Goal: Information Seeking & Learning: Learn about a topic

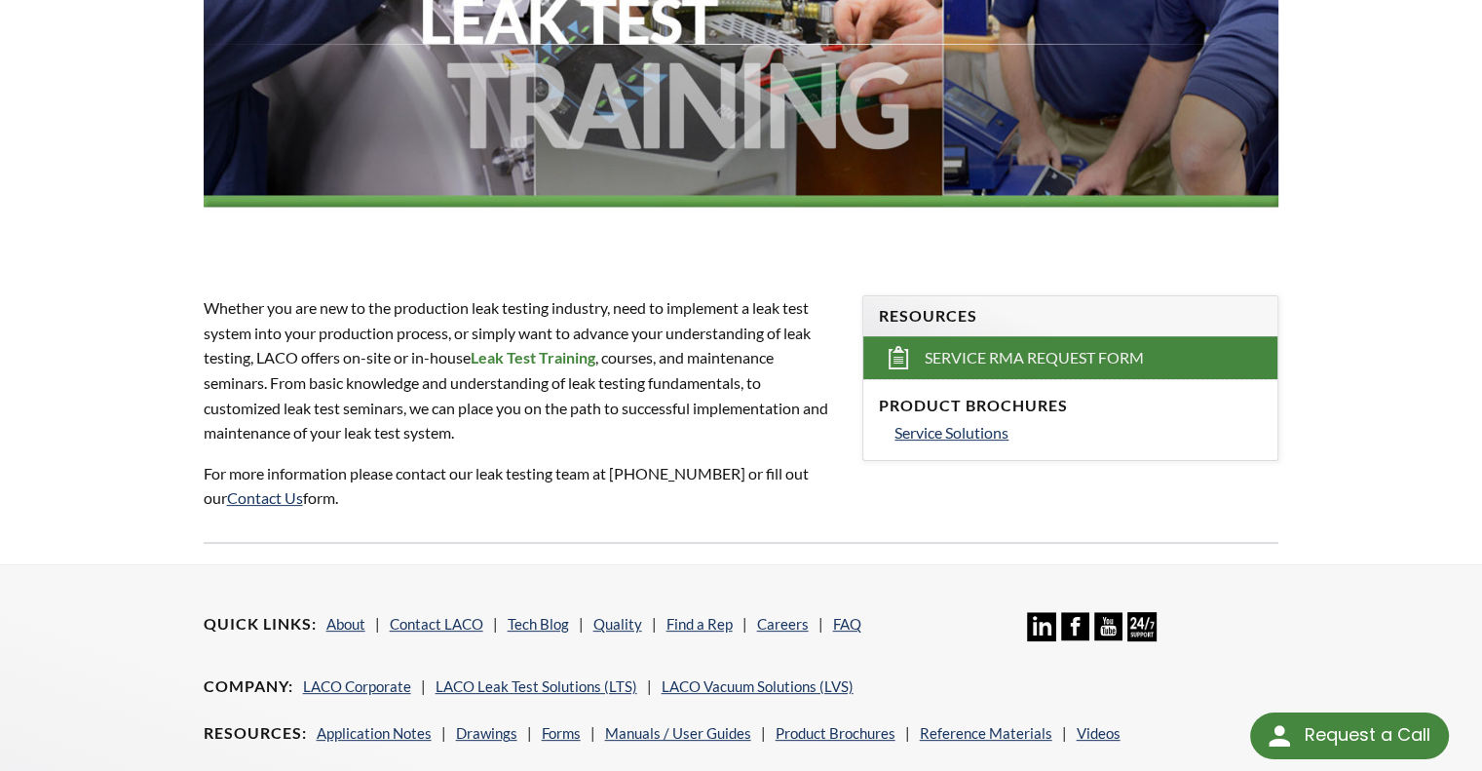
scroll to position [401, 0]
click at [382, 359] on p "Whether you are new to the production leak testing industry, need to implement …" at bounding box center [522, 370] width 636 height 150
click at [951, 432] on span "Service Solutions" at bounding box center [951, 432] width 114 height 19
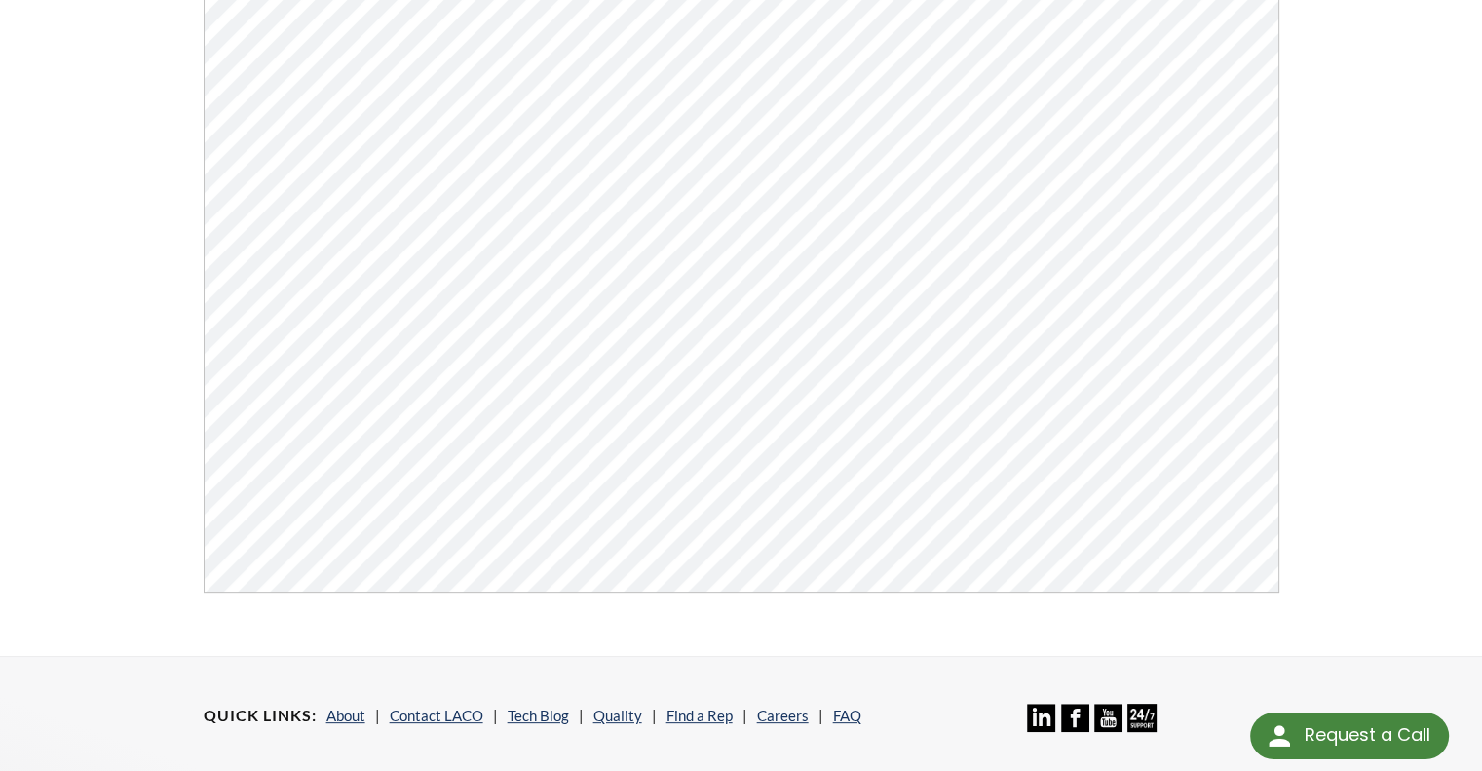
scroll to position [374, 0]
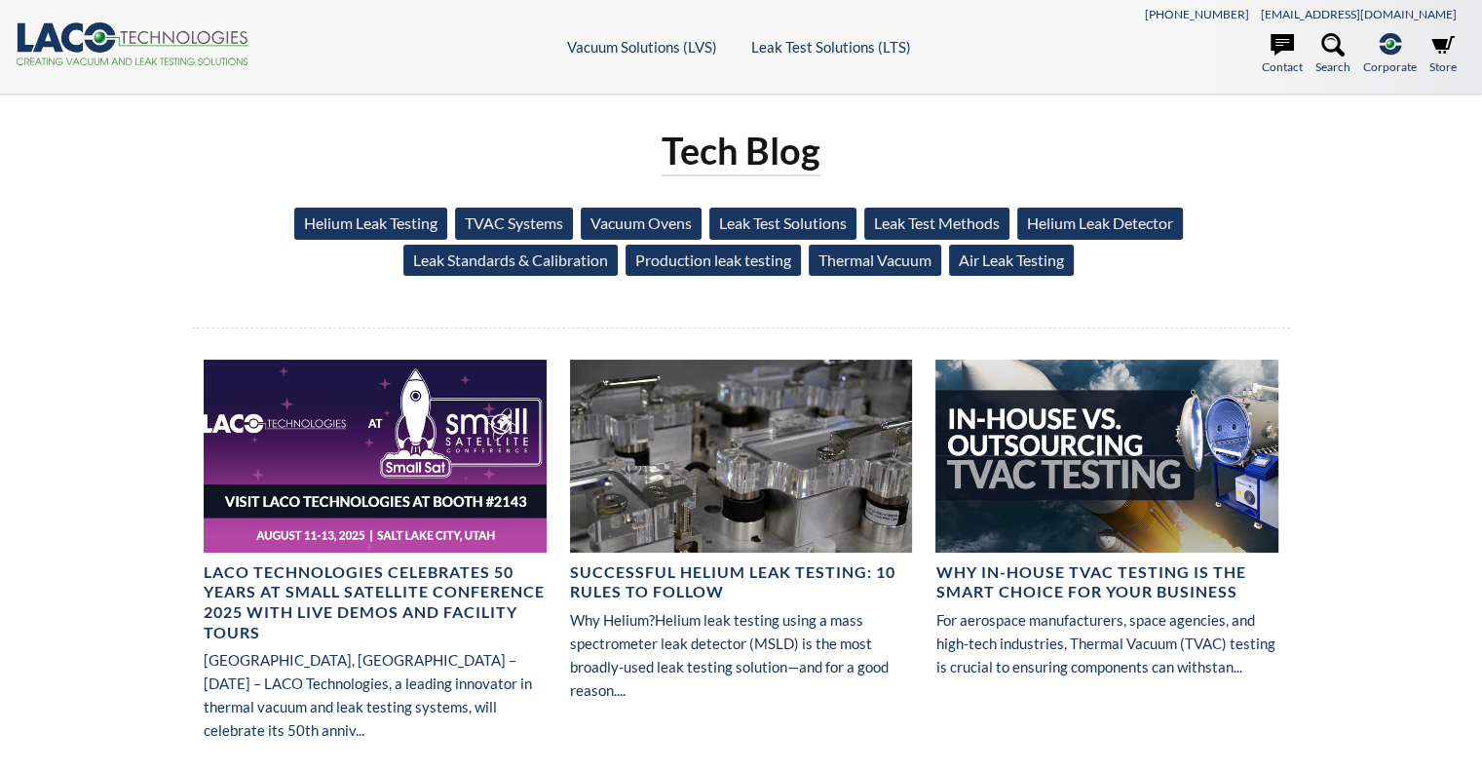
select select "Language Translate Widget"
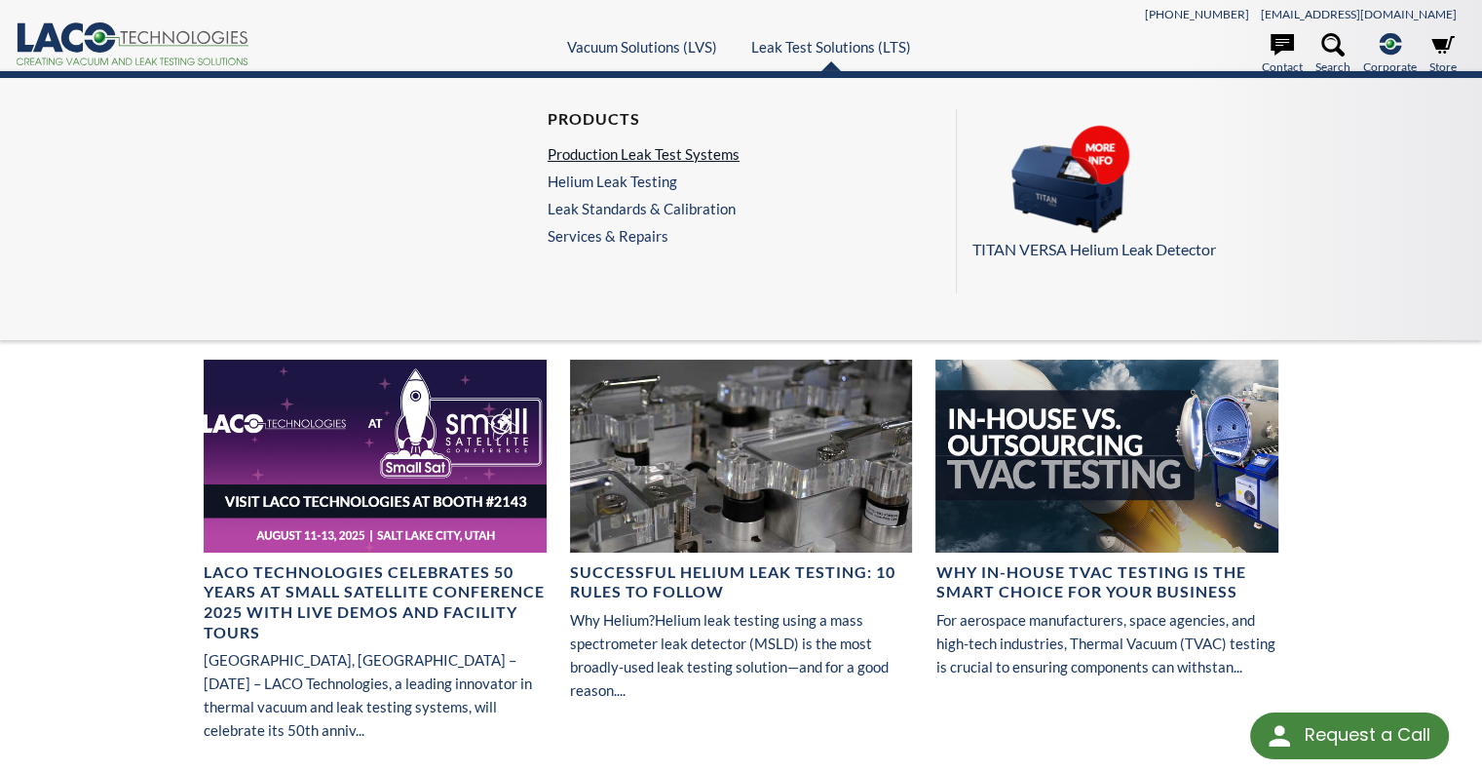
click at [691, 153] on link "Production Leak Test Systems" at bounding box center [643, 154] width 192 height 18
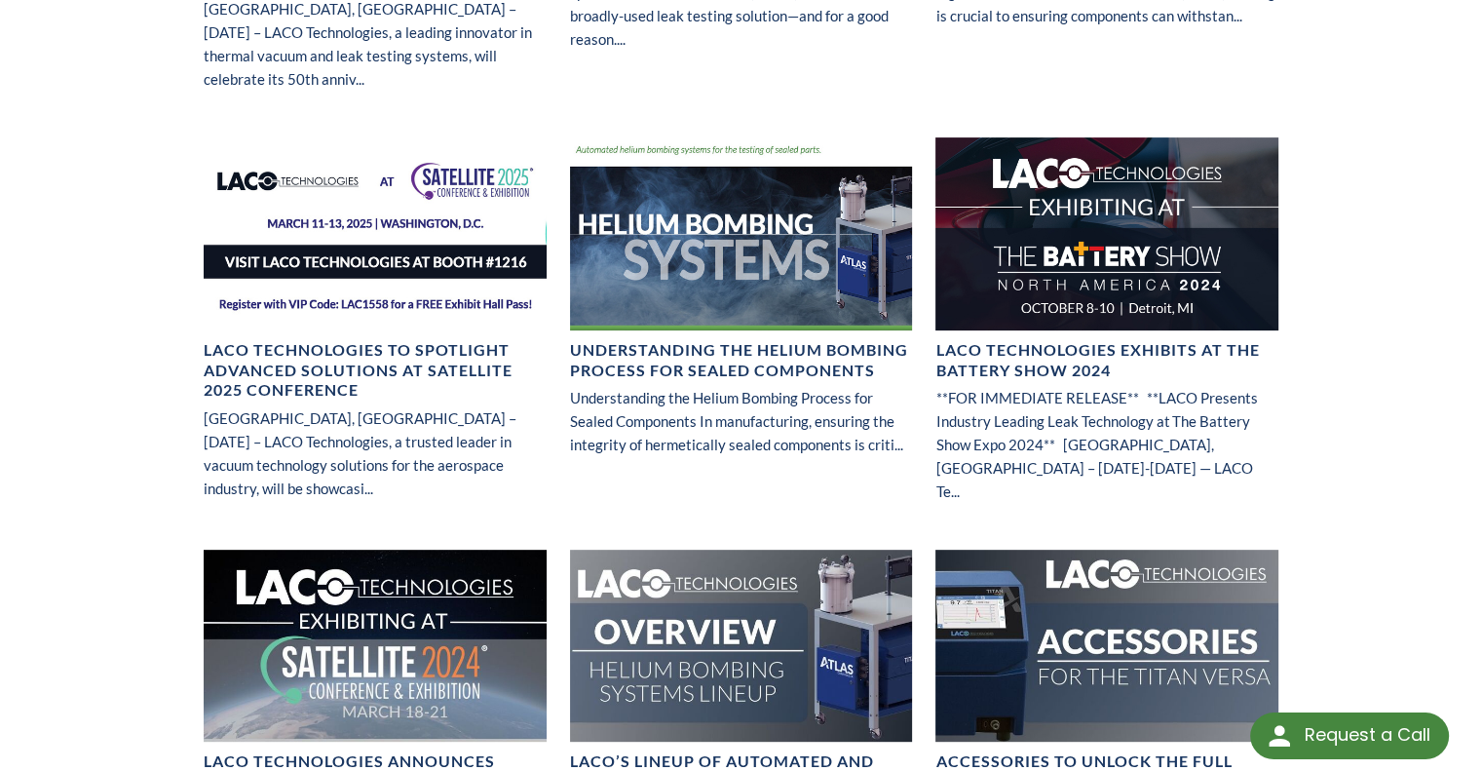
scroll to position [653, 0]
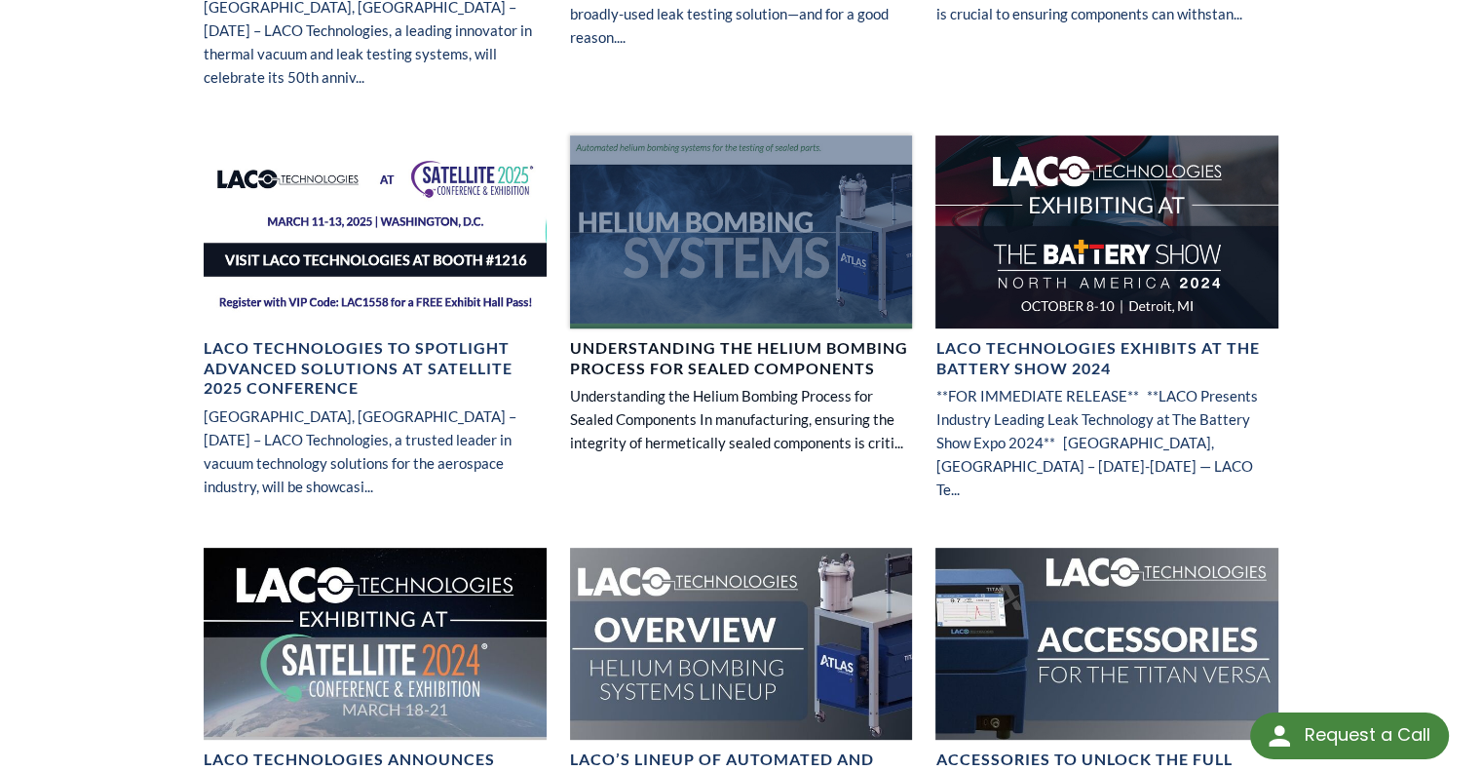
click at [655, 338] on h4 "Understanding the Helium Bombing Process for Sealed Components" at bounding box center [741, 358] width 343 height 41
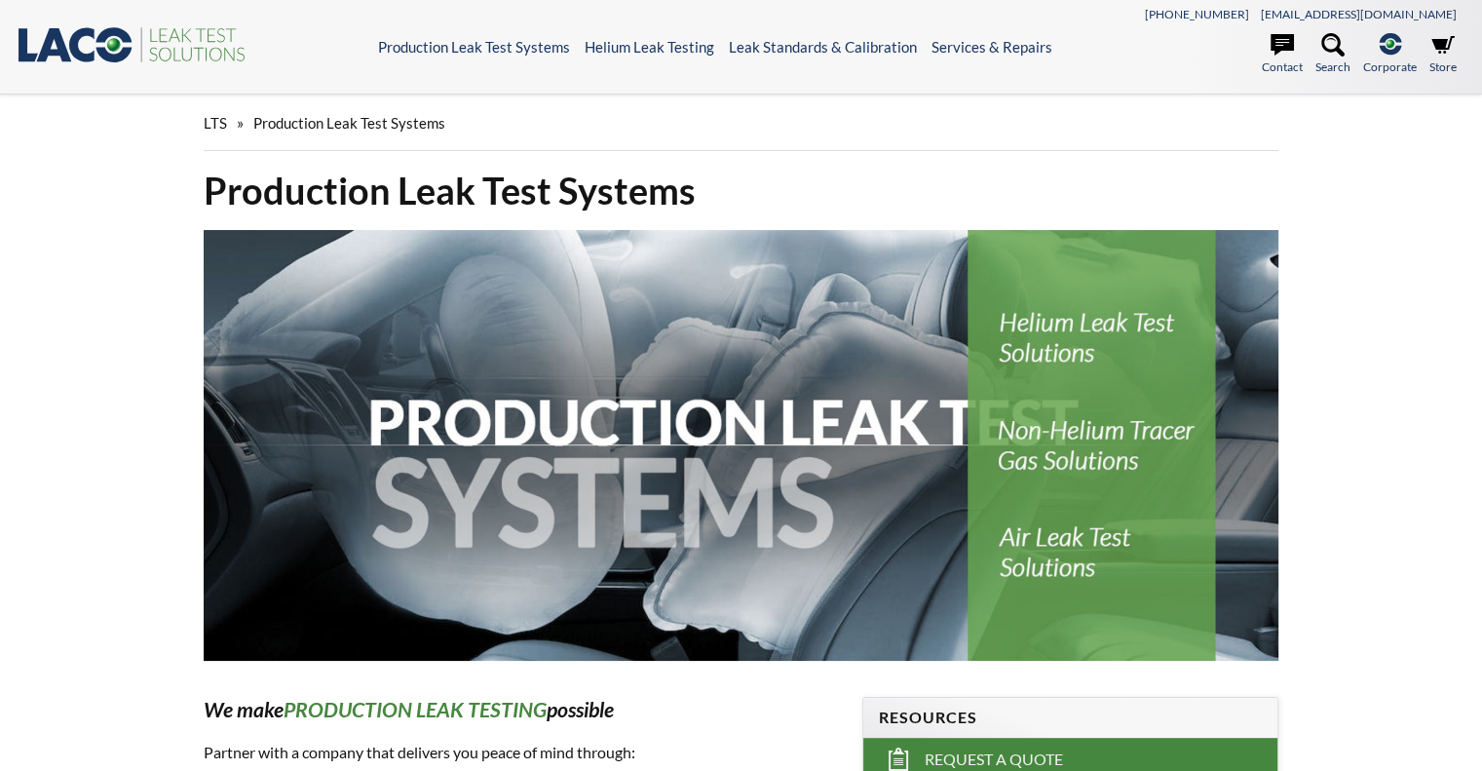
select select "Language Translate Widget"
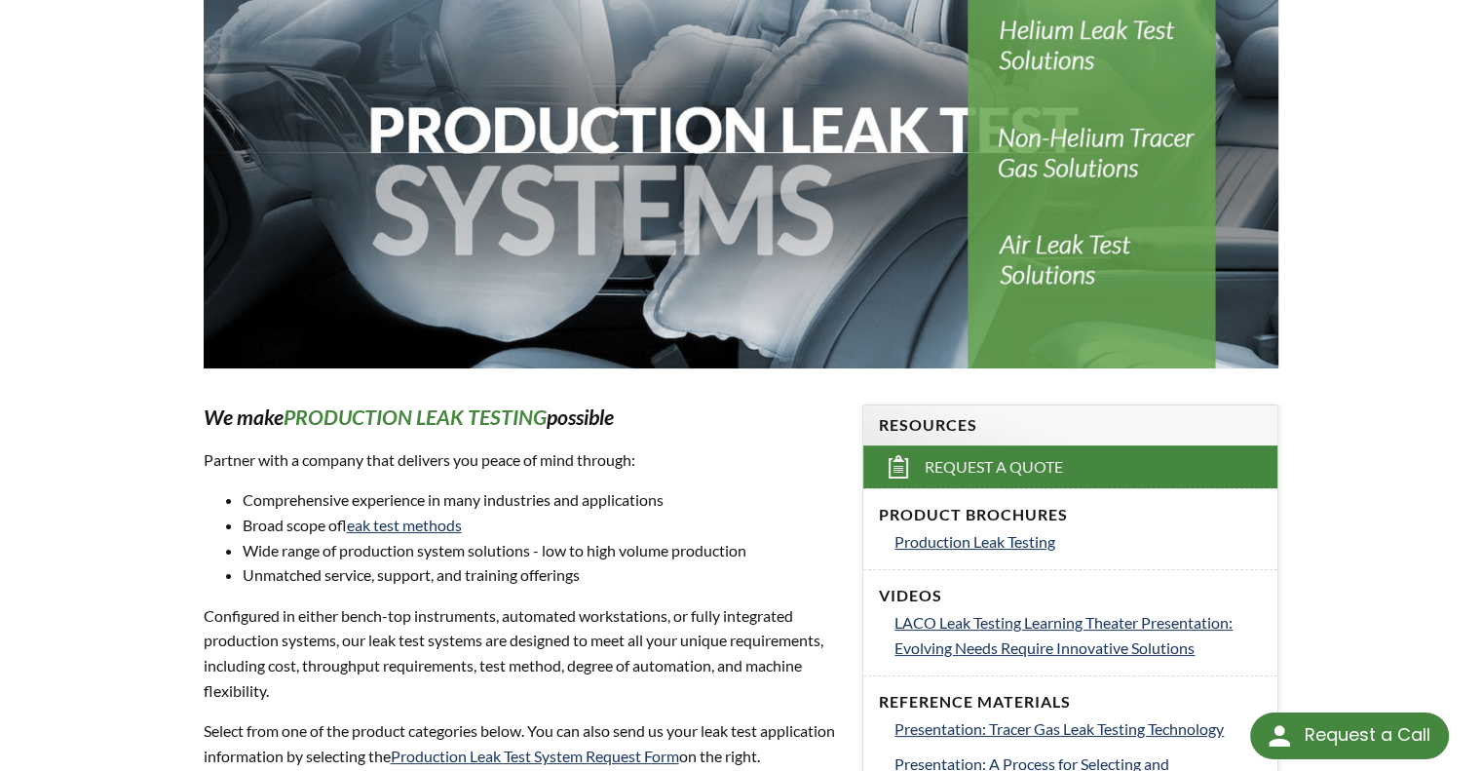
scroll to position [294, 0]
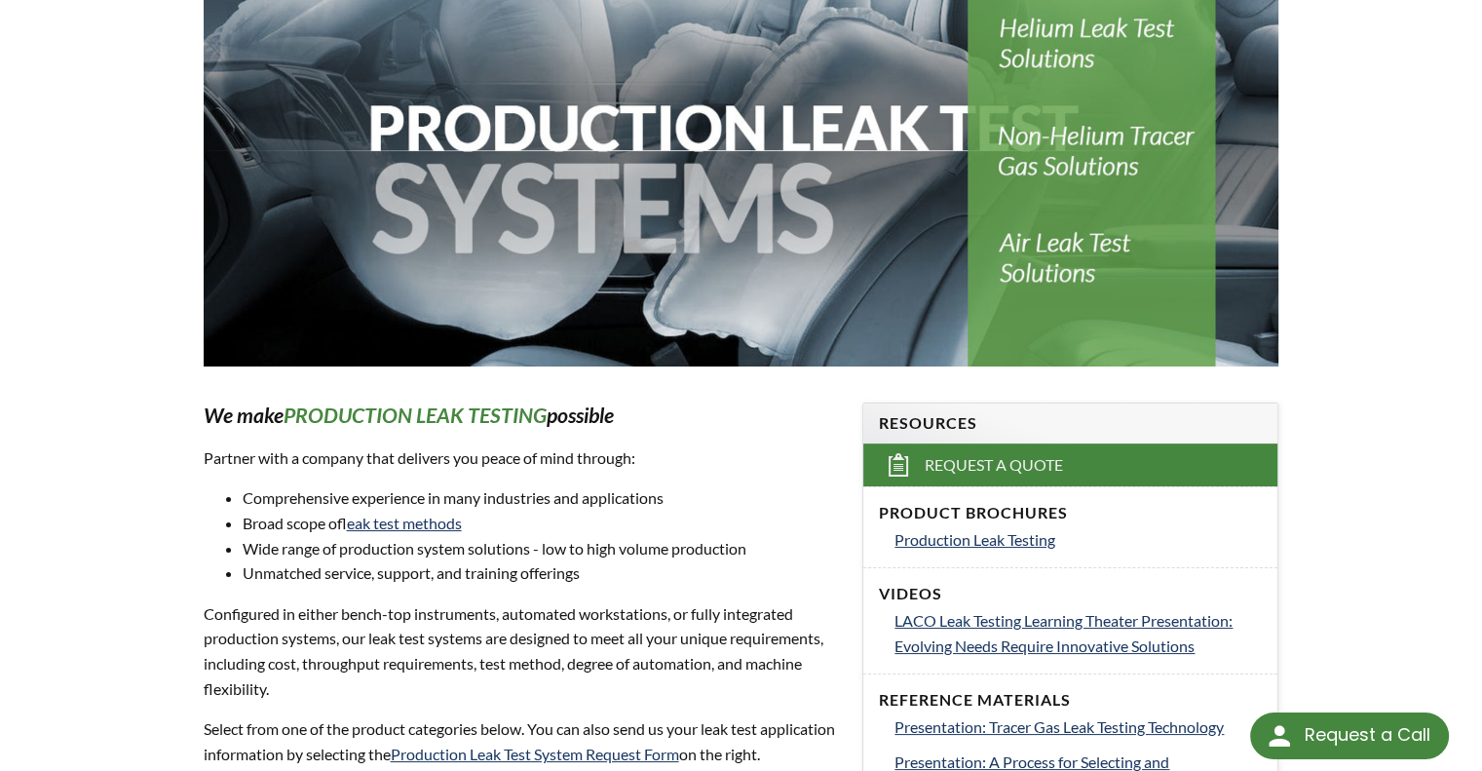
click at [1056, 46] on img at bounding box center [741, 151] width 1075 height 431
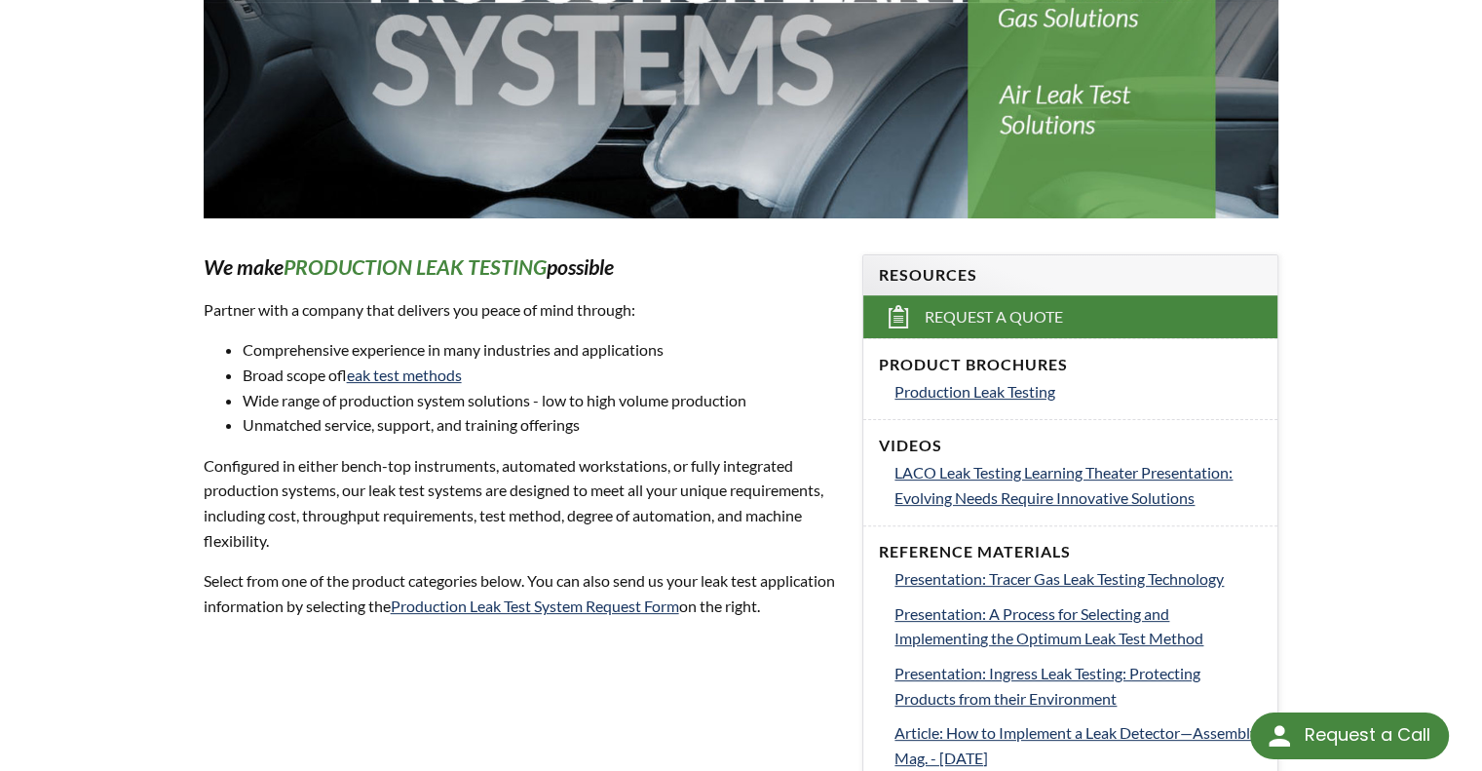
scroll to position [444, 0]
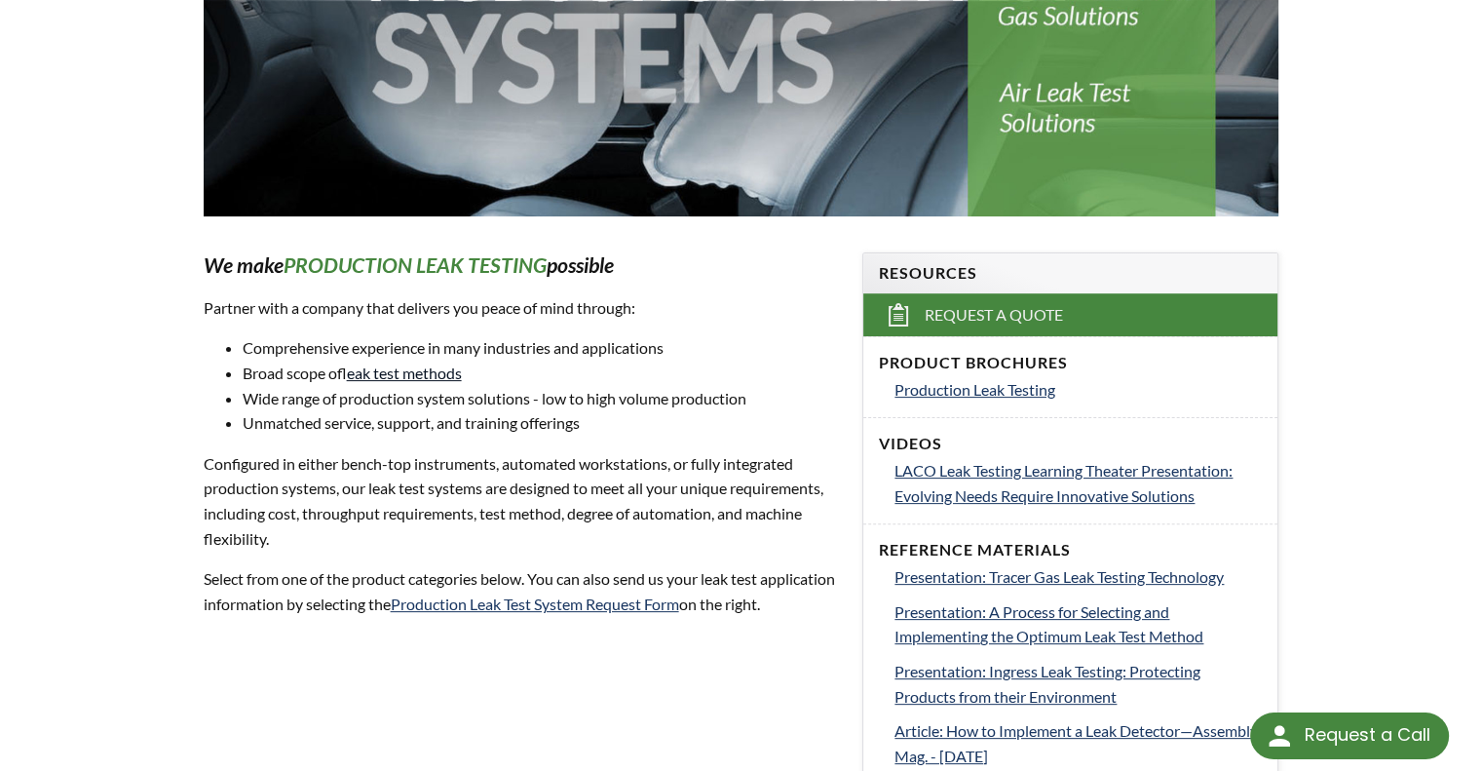
click at [390, 374] on link "leak test methods" at bounding box center [404, 372] width 115 height 19
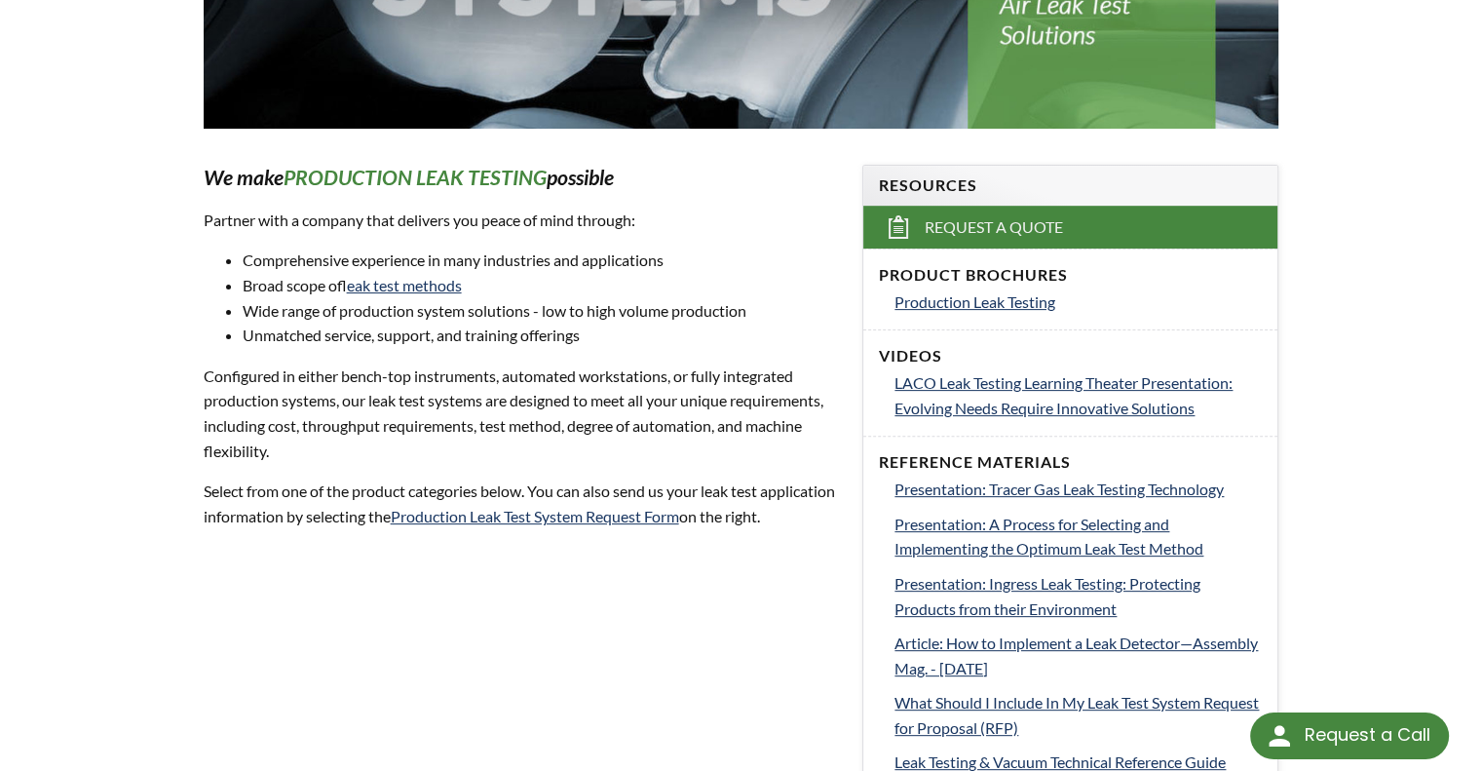
scroll to position [530, 0]
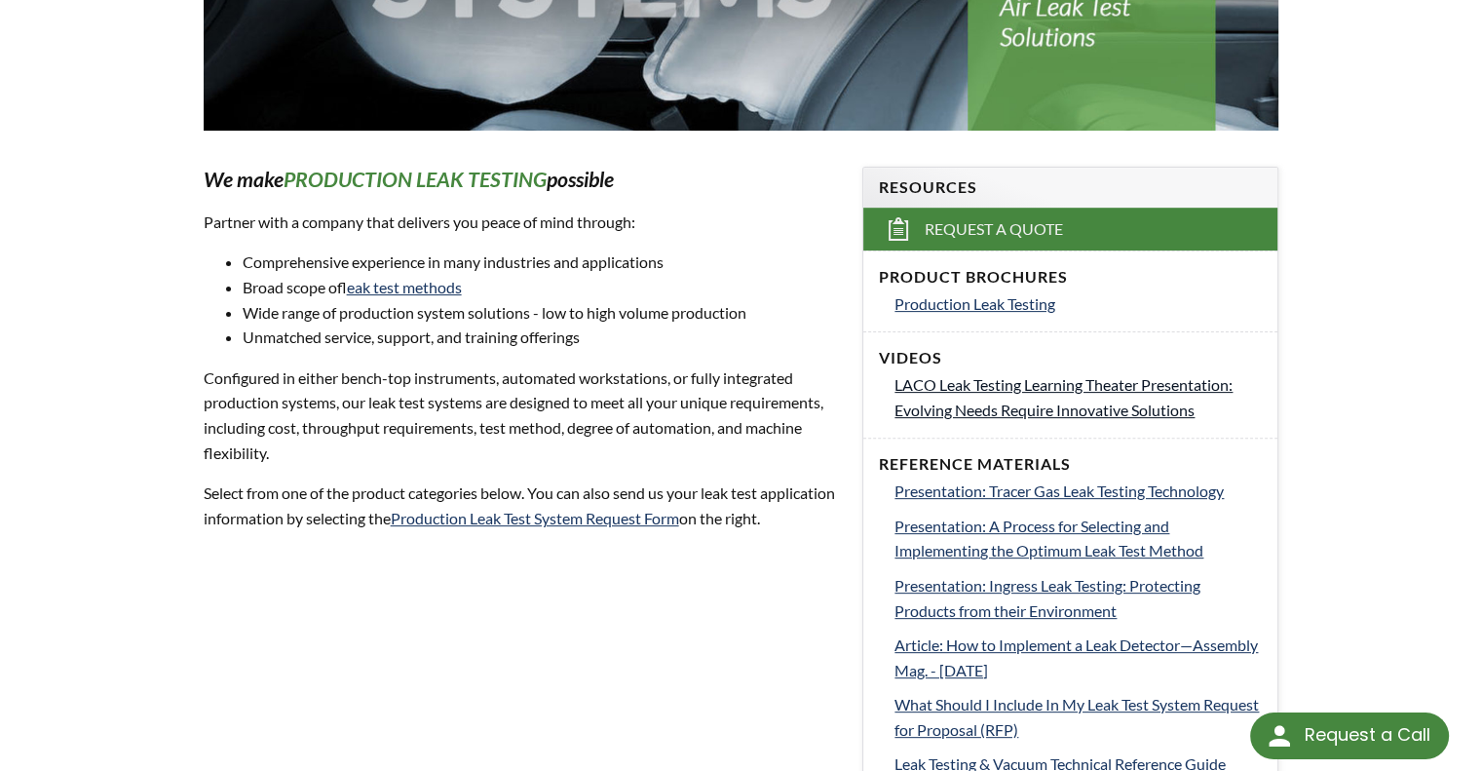
click at [939, 414] on span "LACO Leak Testing Learning Theater Presentation: Evolving Needs Require Innovat…" at bounding box center [1063, 397] width 338 height 44
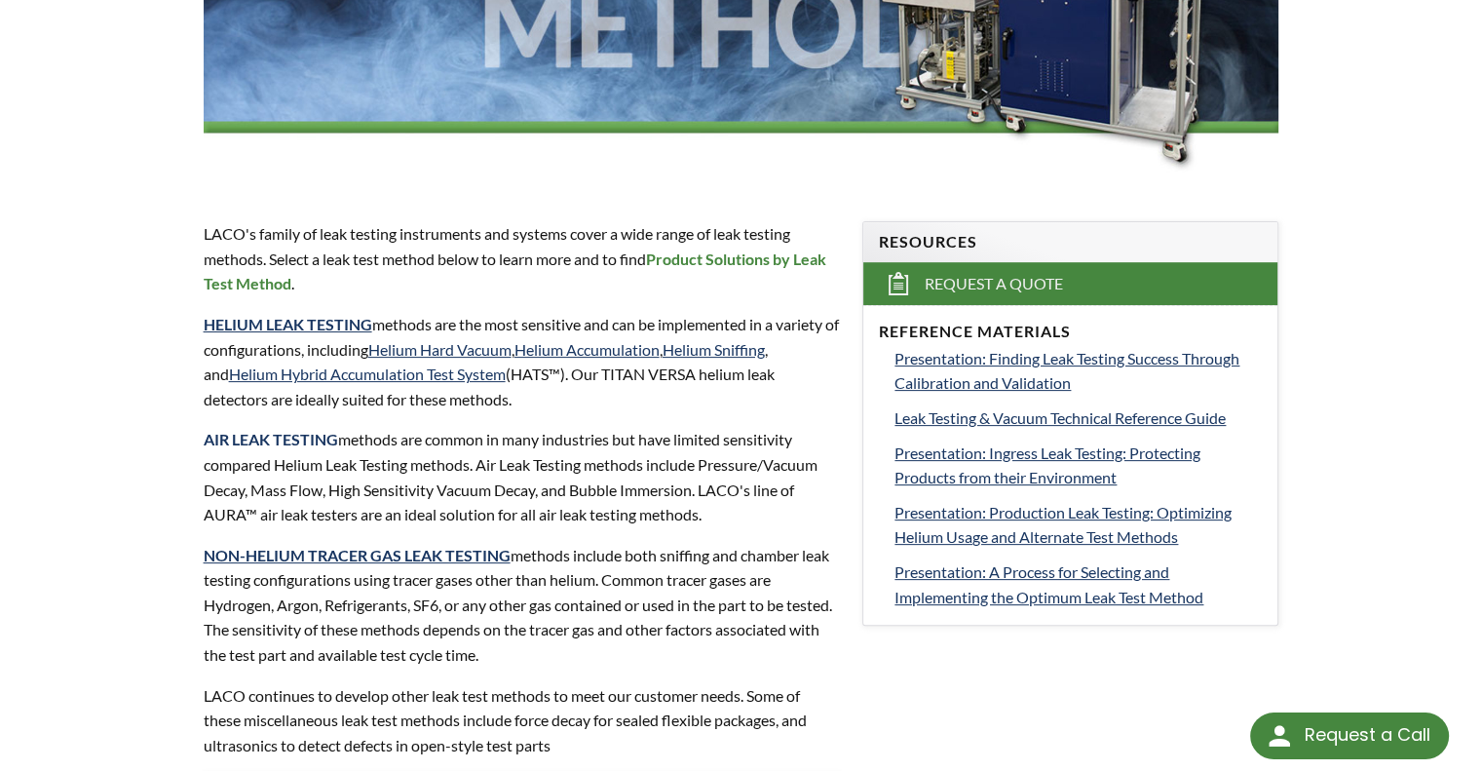
scroll to position [482, 0]
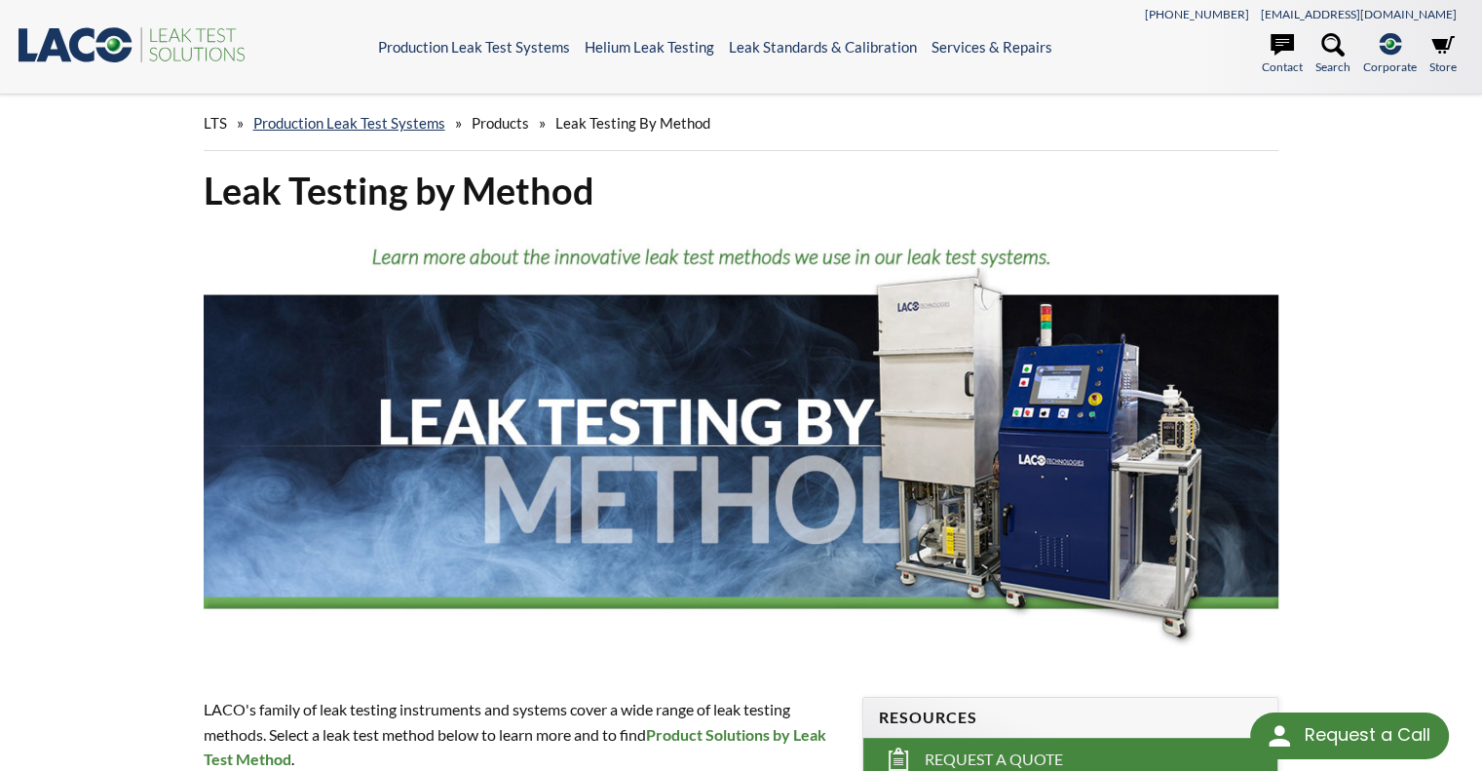
scroll to position [0, 0]
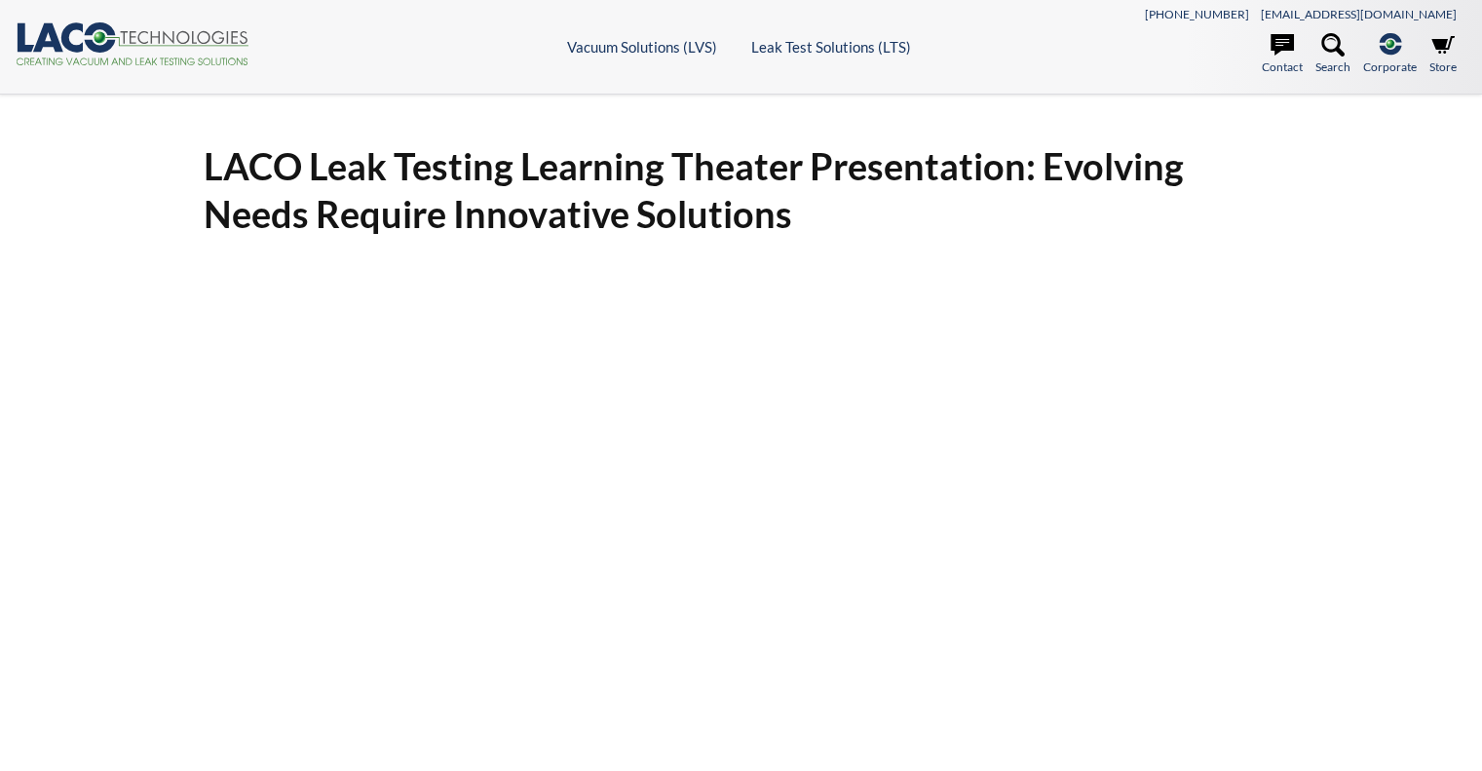
select select "Language Translate Widget"
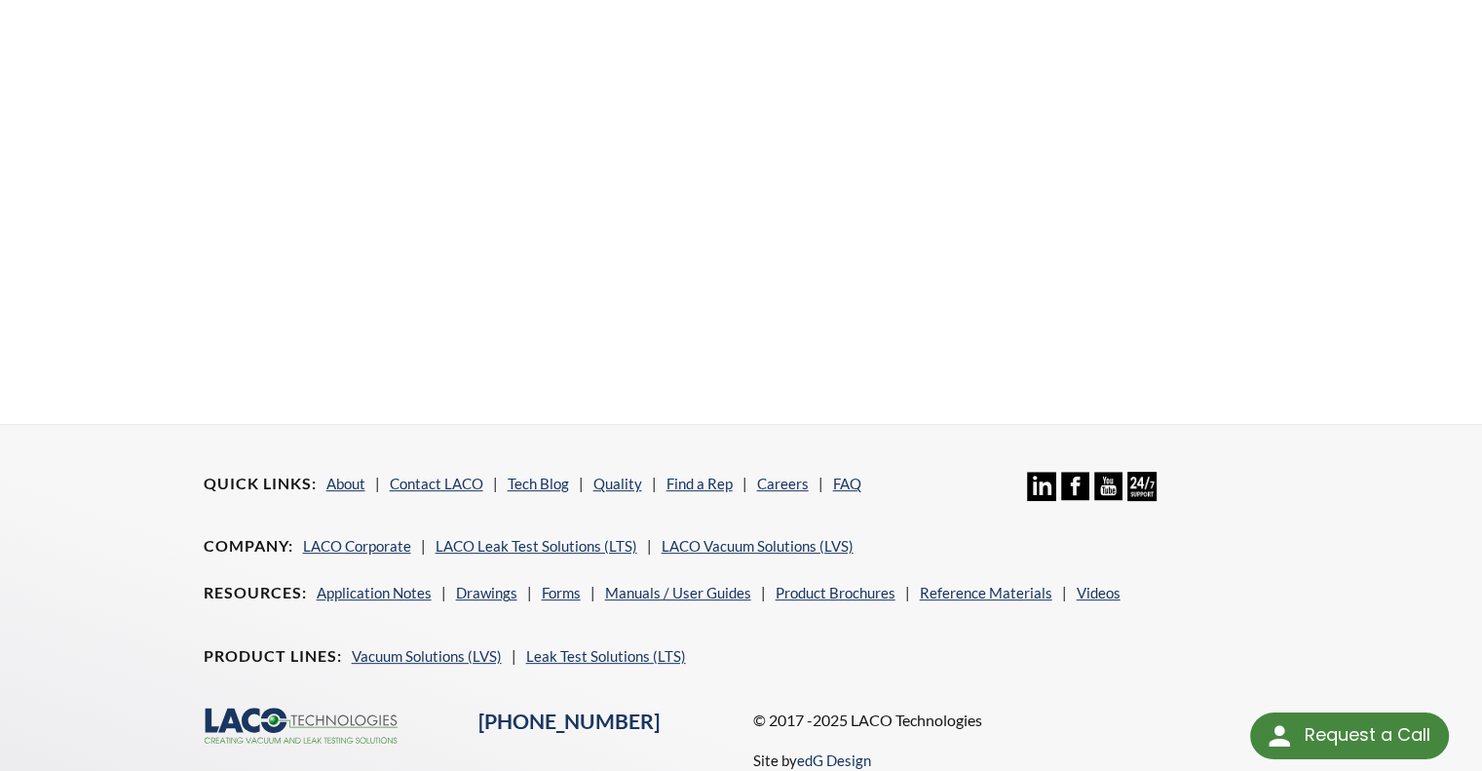
scroll to position [547, 0]
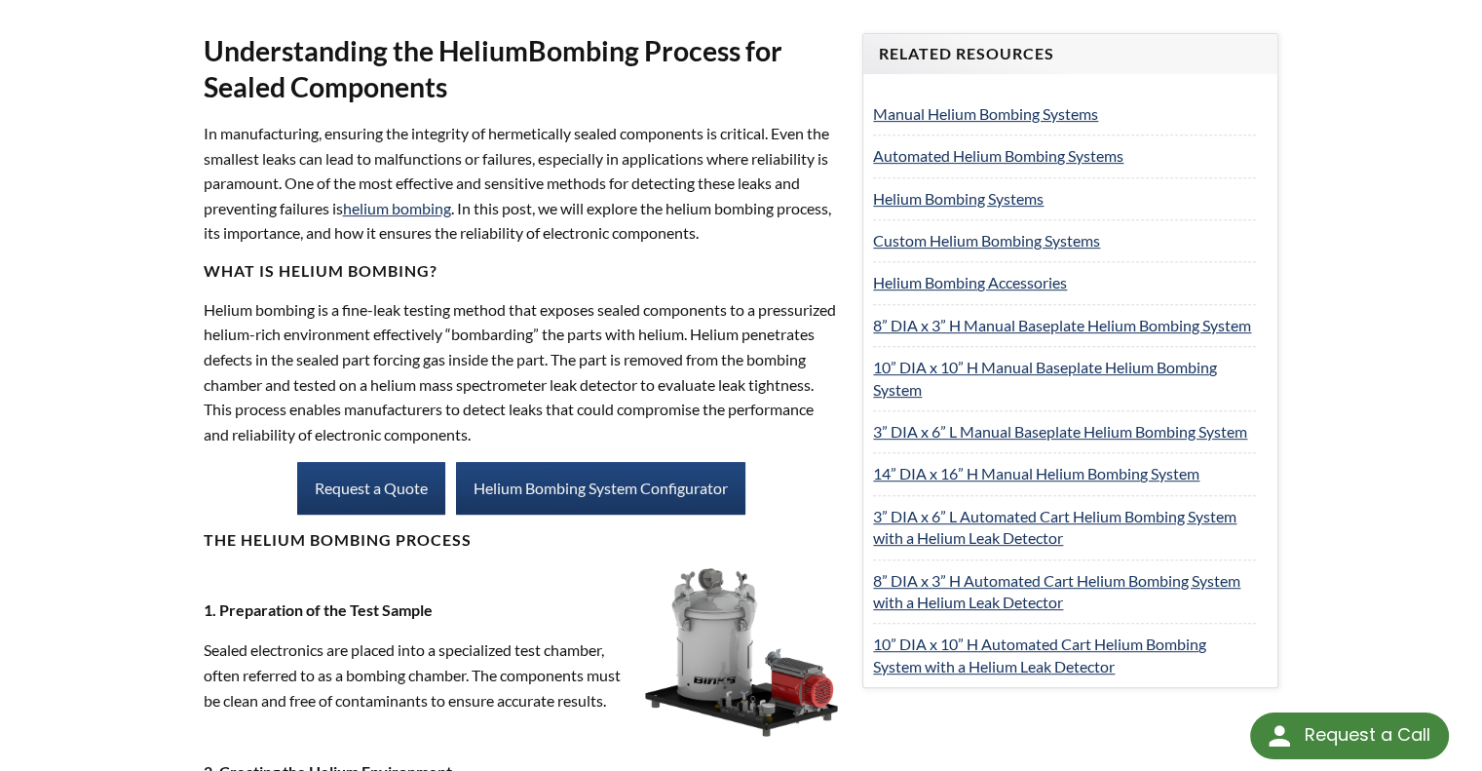
scroll to position [810, 0]
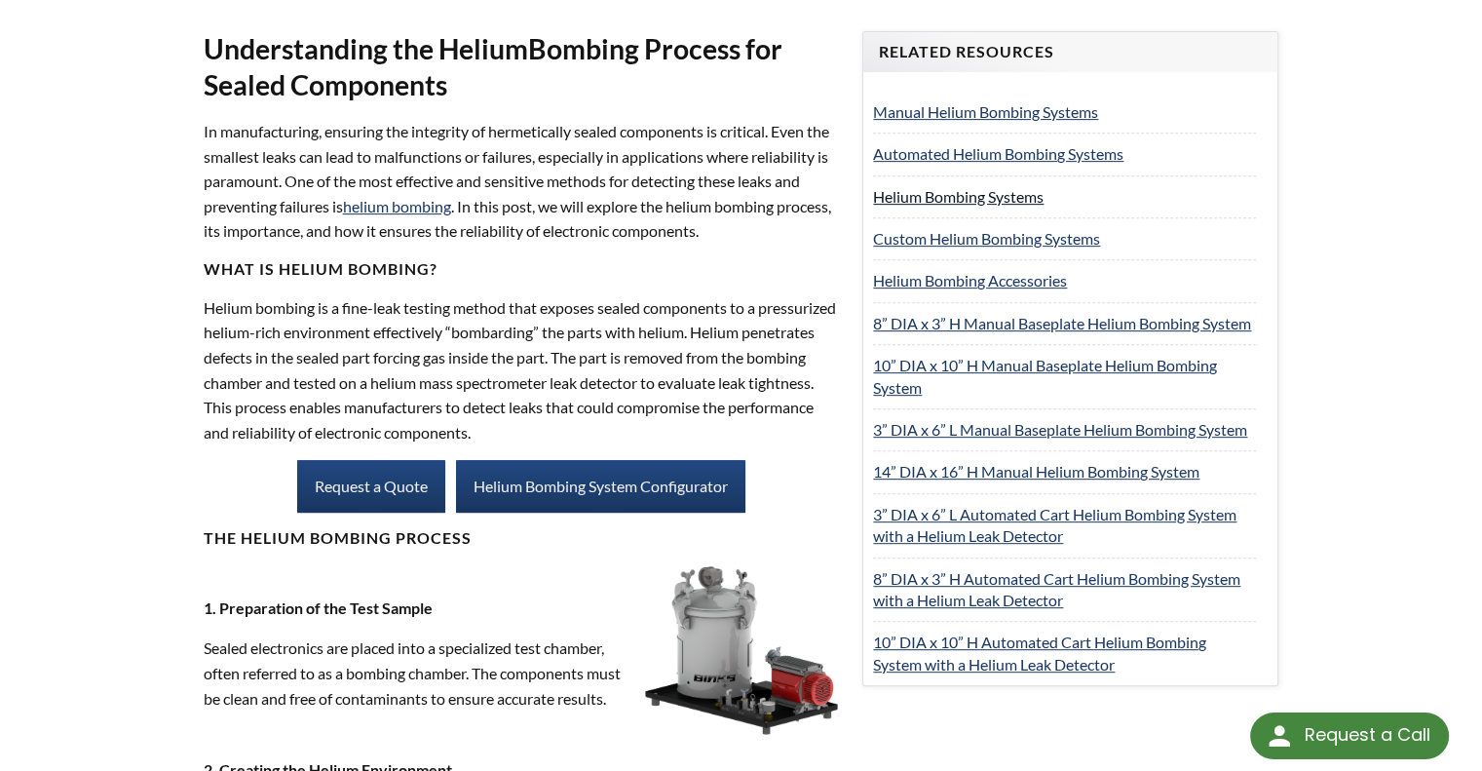
click at [937, 192] on link "Helium Bombing Systems" at bounding box center [958, 196] width 170 height 19
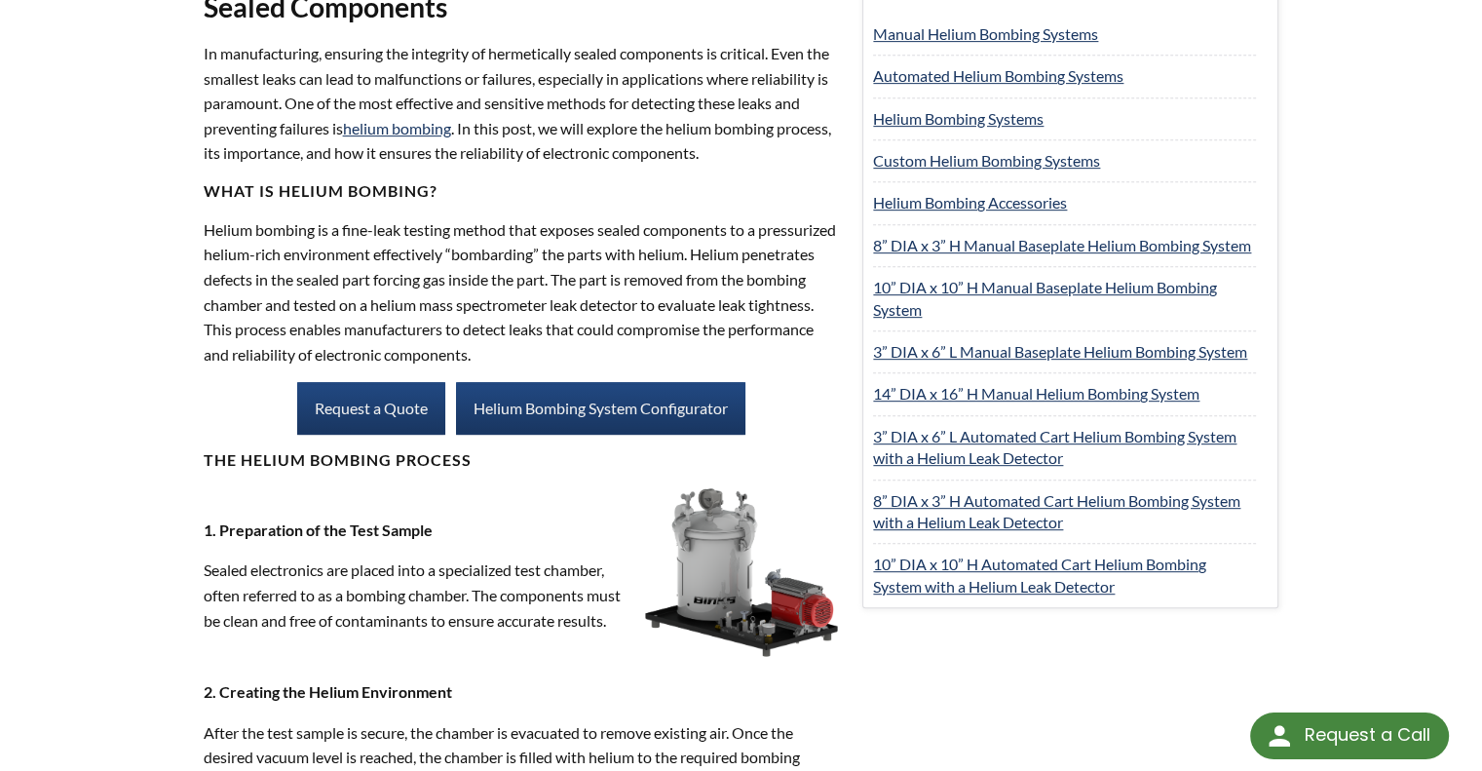
scroll to position [899, 0]
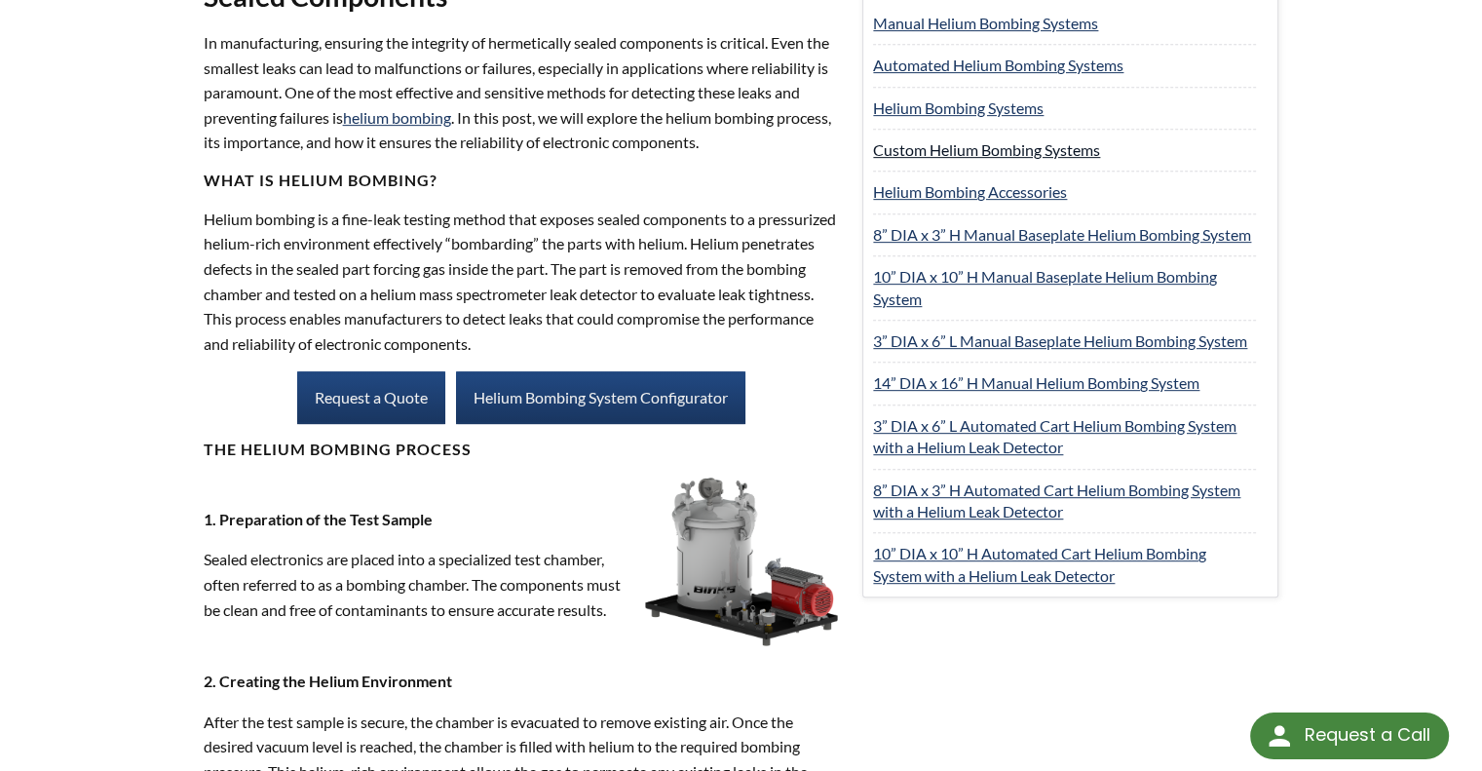
click at [943, 143] on link "Custom Helium Bombing Systems" at bounding box center [986, 149] width 227 height 19
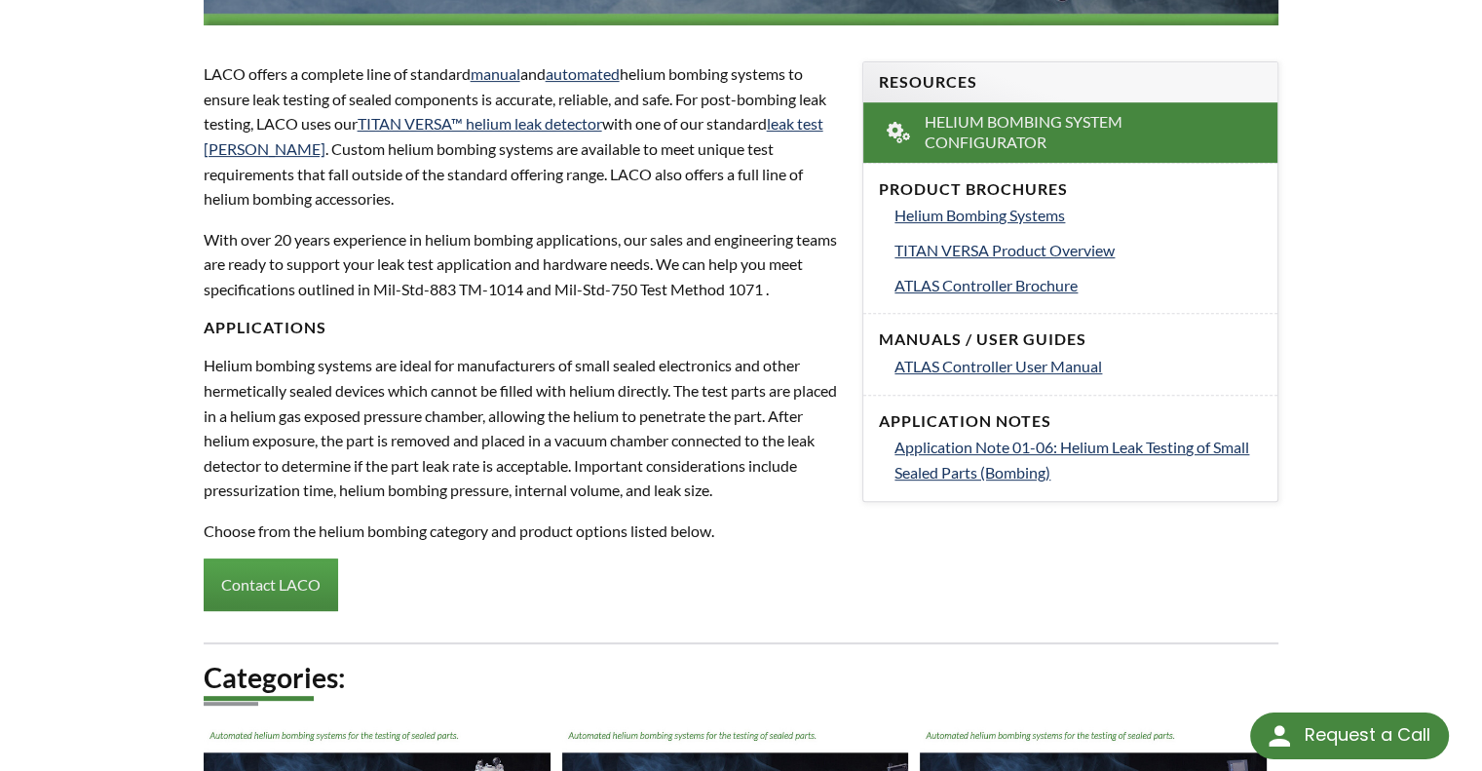
scroll to position [639, 0]
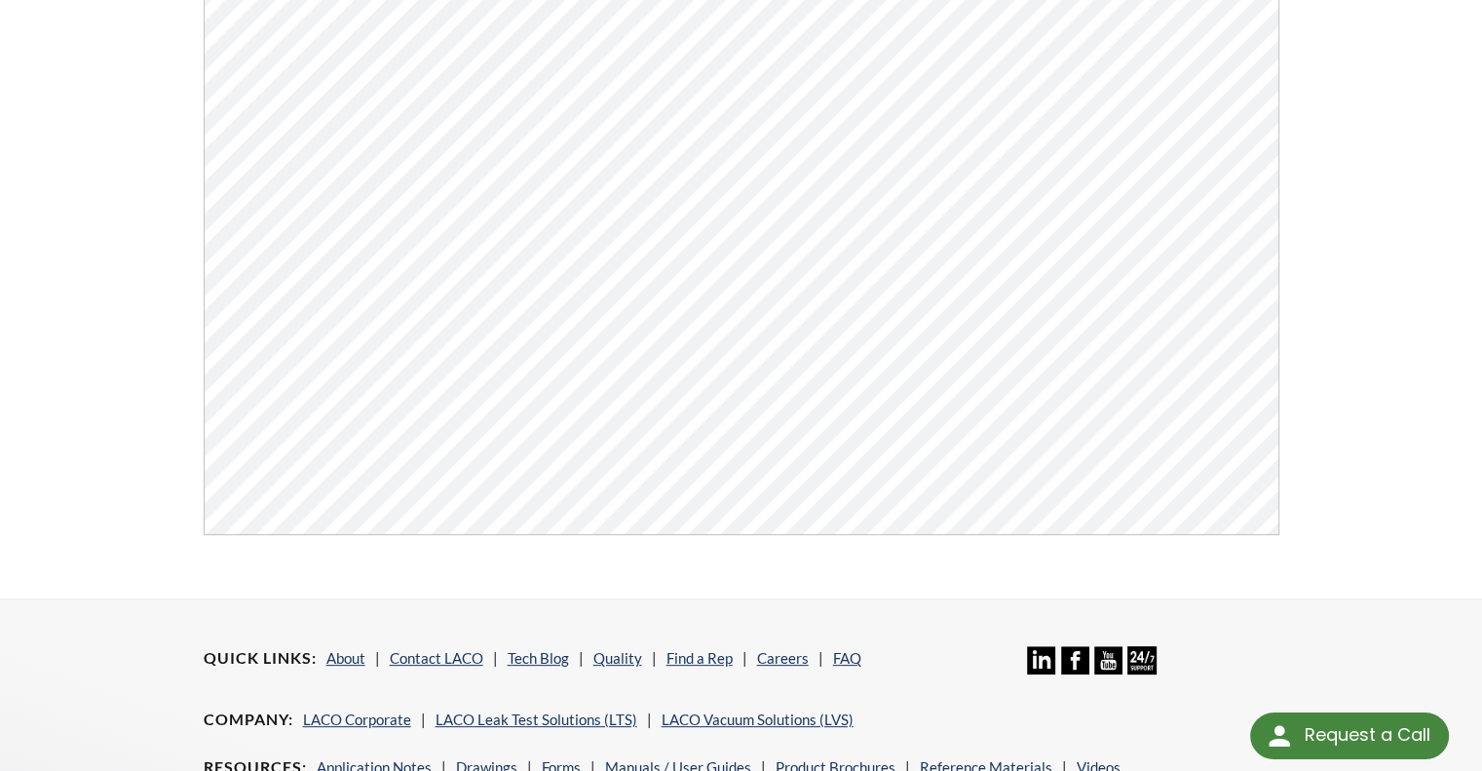
scroll to position [477, 0]
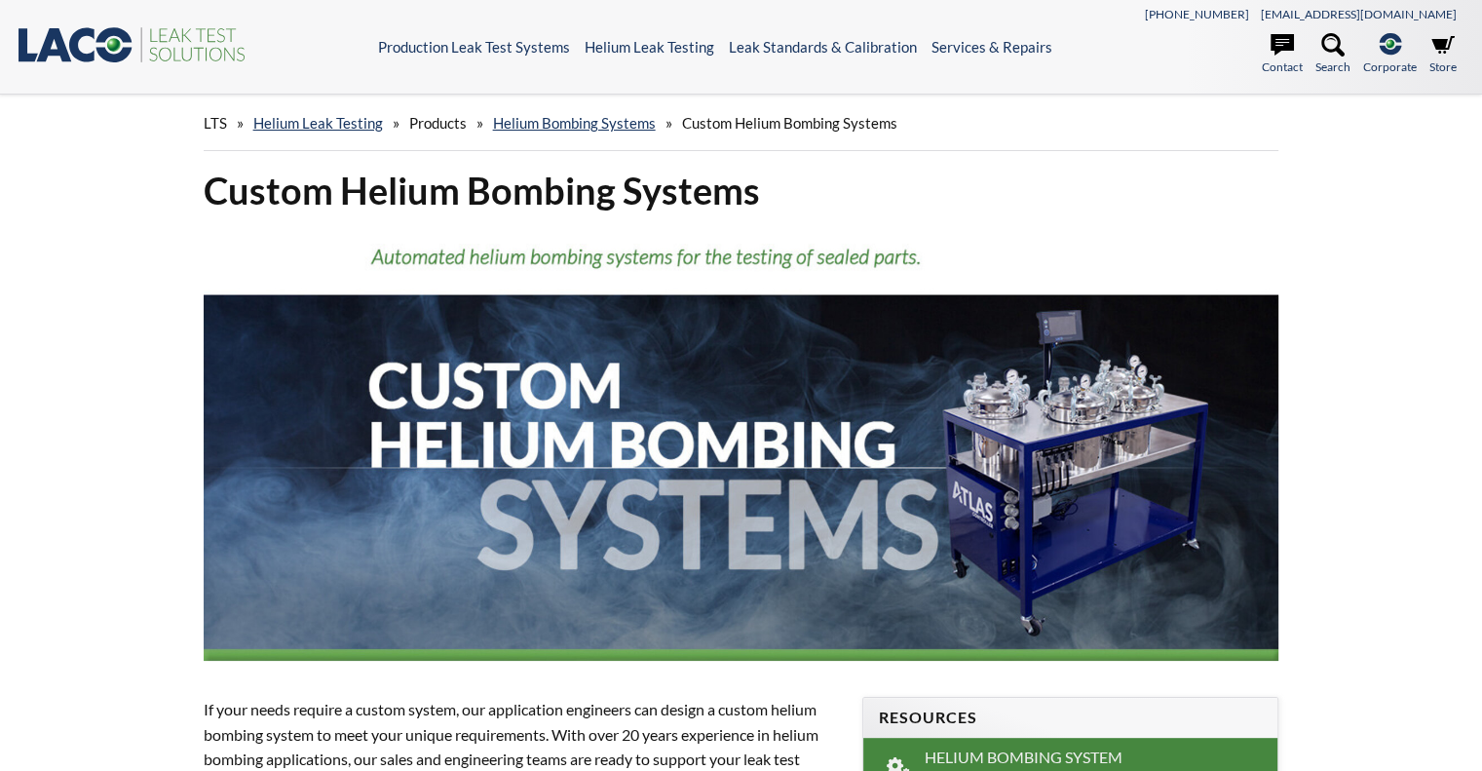
select select "Language Translate Widget"
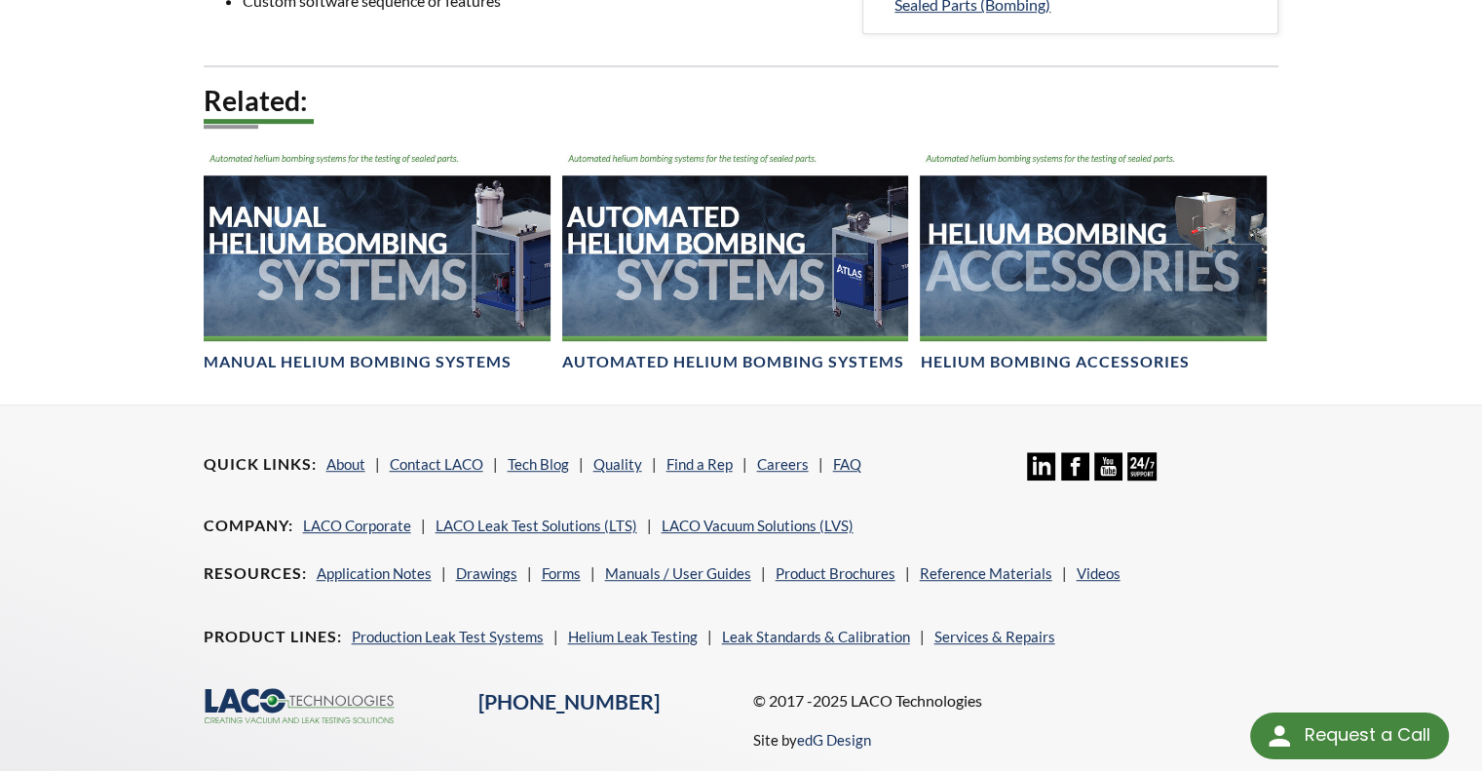
scroll to position [1033, 0]
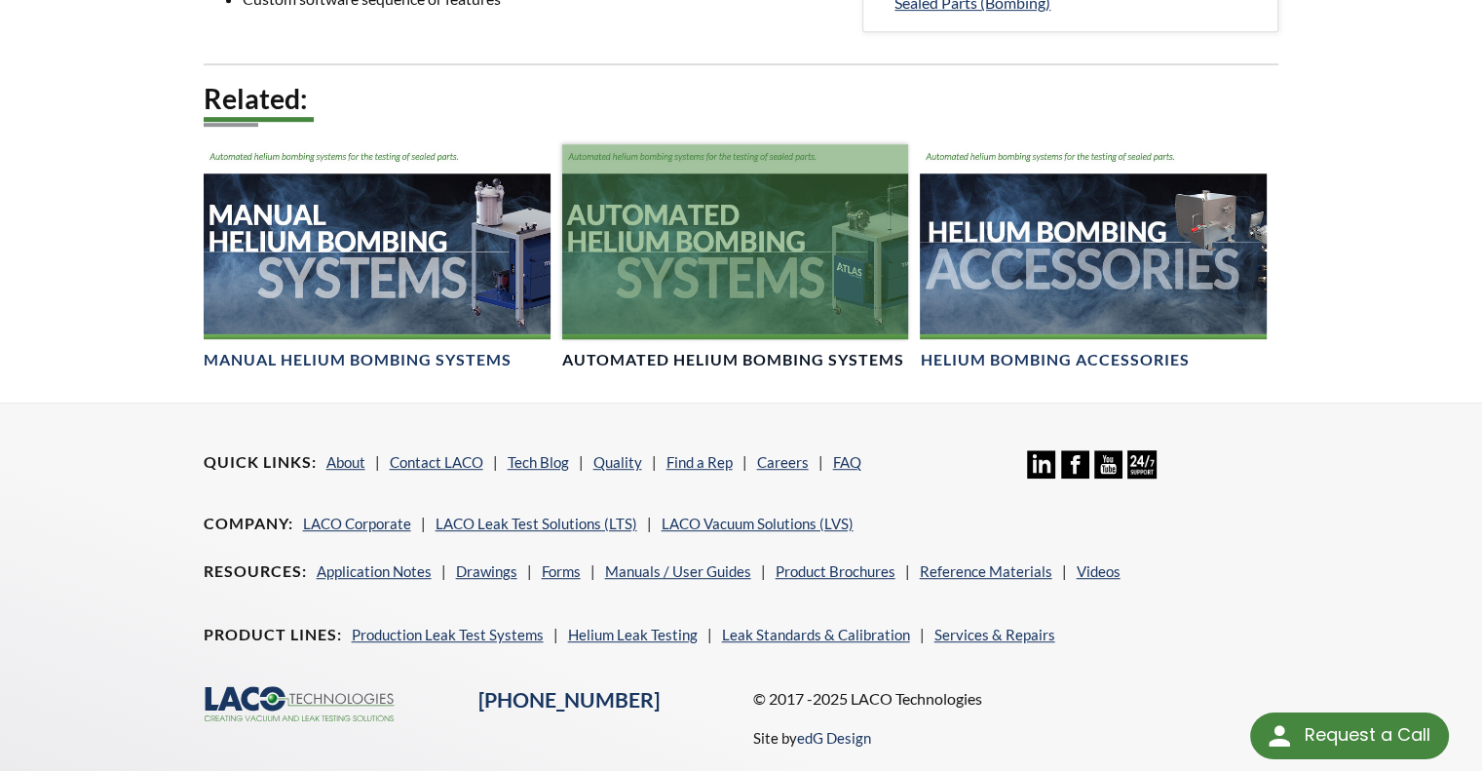
click at [773, 257] on div at bounding box center [735, 241] width 347 height 195
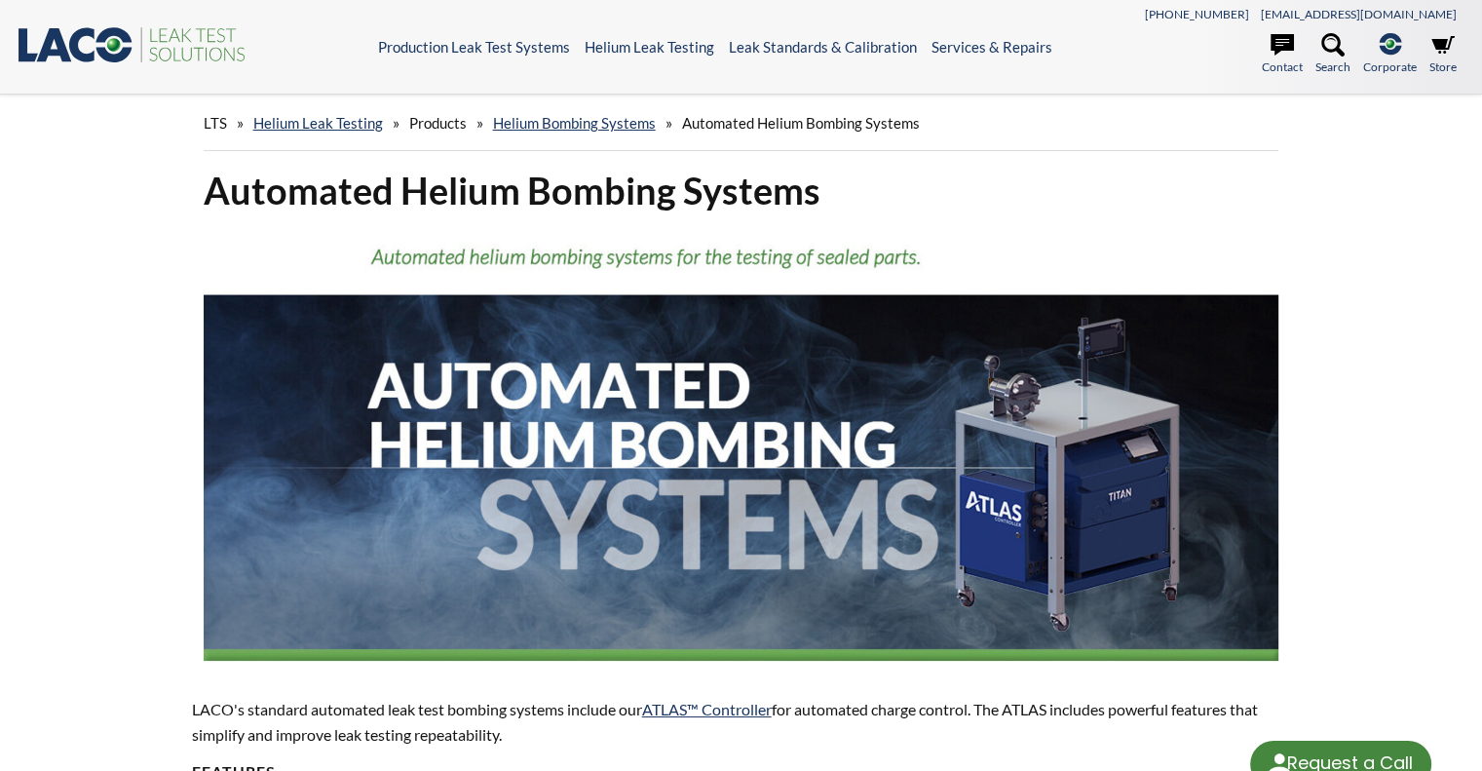
select select "Language Translate Widget"
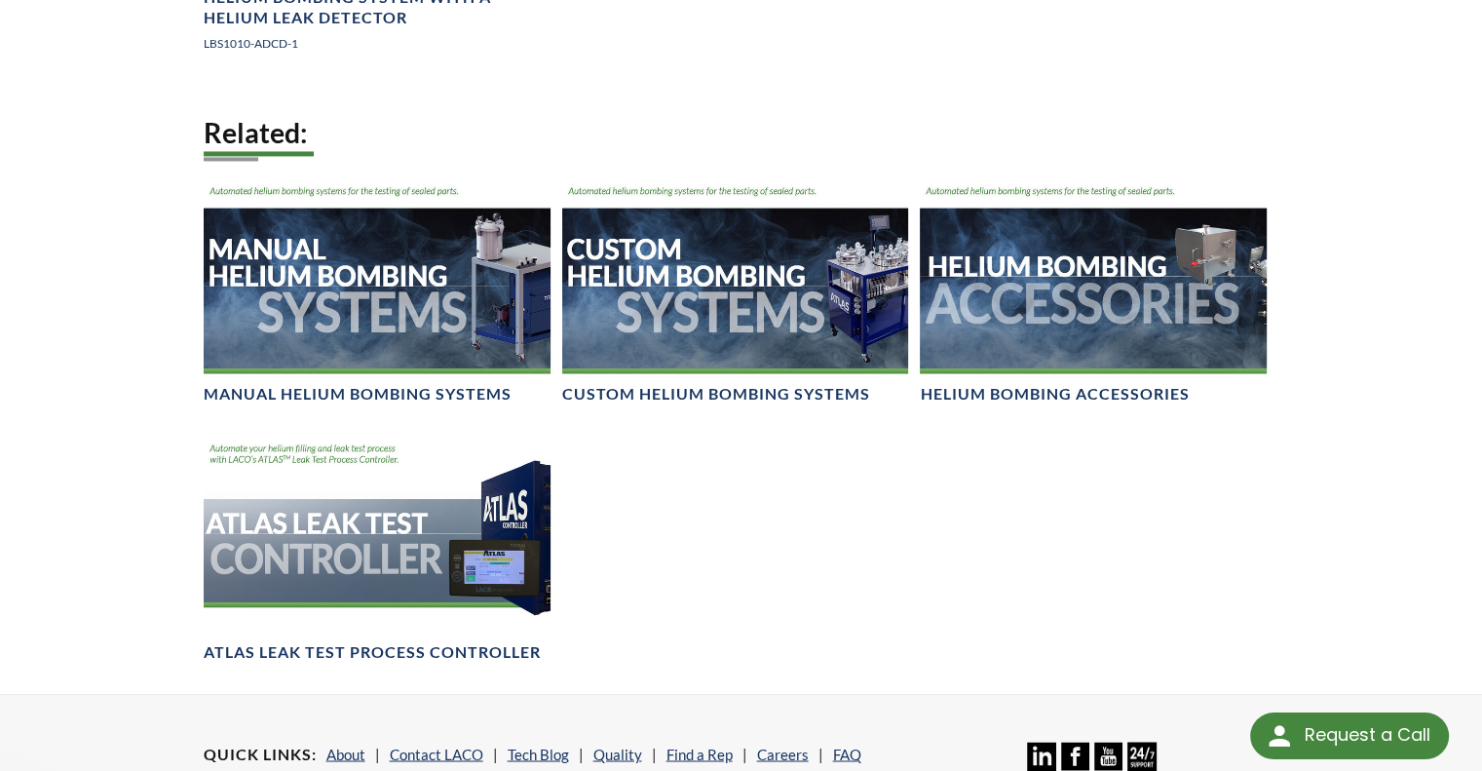
scroll to position [3488, 0]
